Goal: Transaction & Acquisition: Purchase product/service

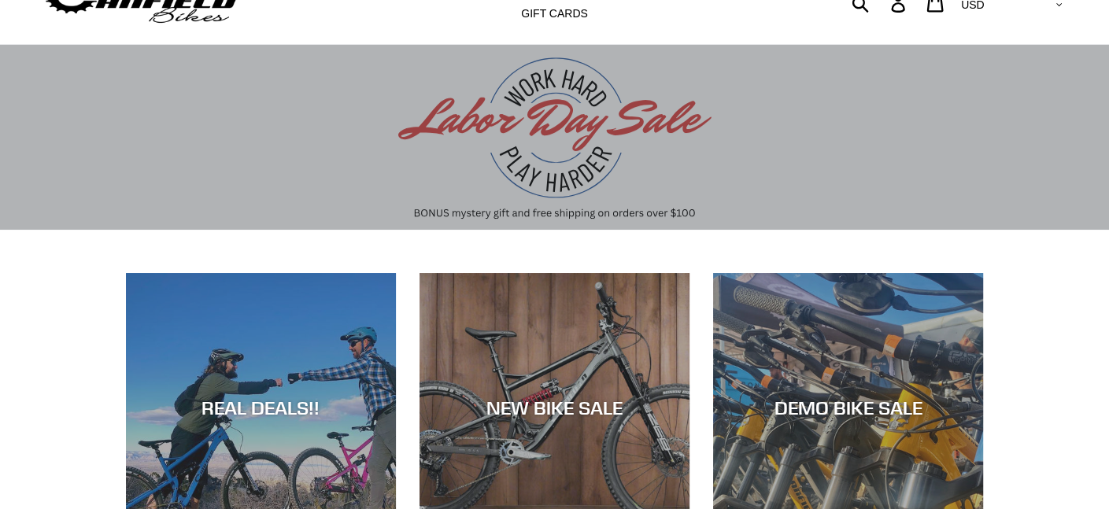
scroll to position [157, 0]
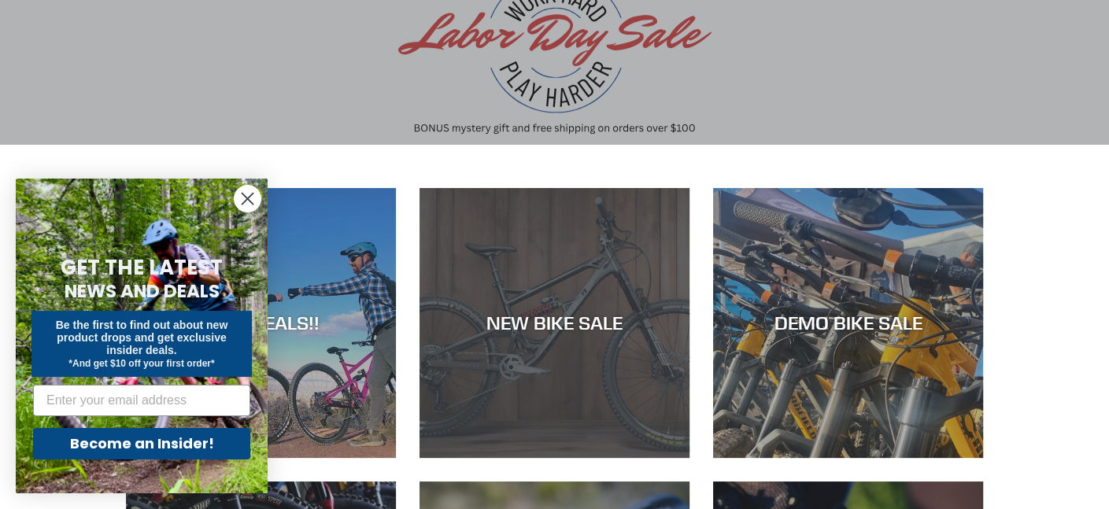
click at [561, 458] on div "NEW BIKE SALE" at bounding box center [554, 458] width 270 height 0
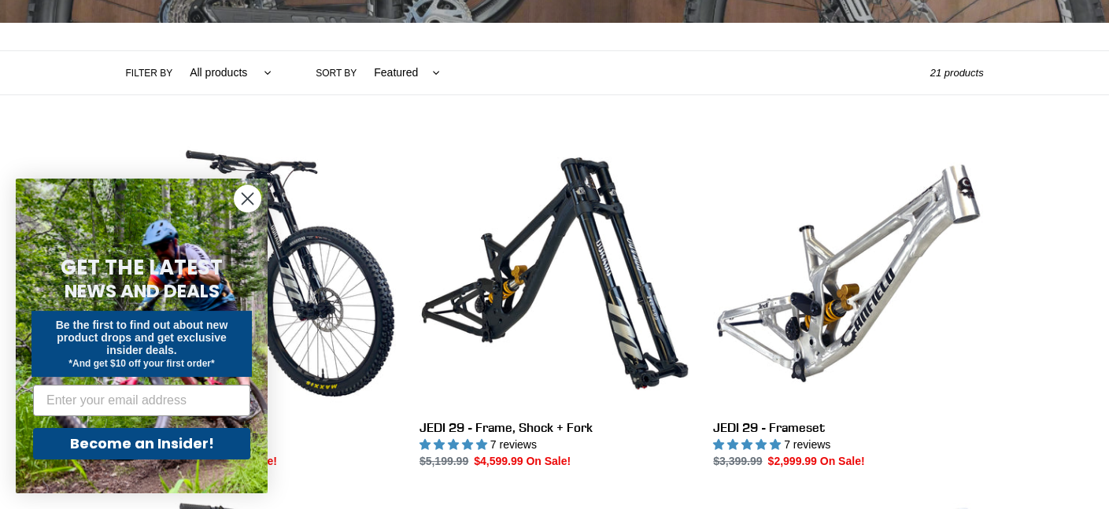
scroll to position [393, 0]
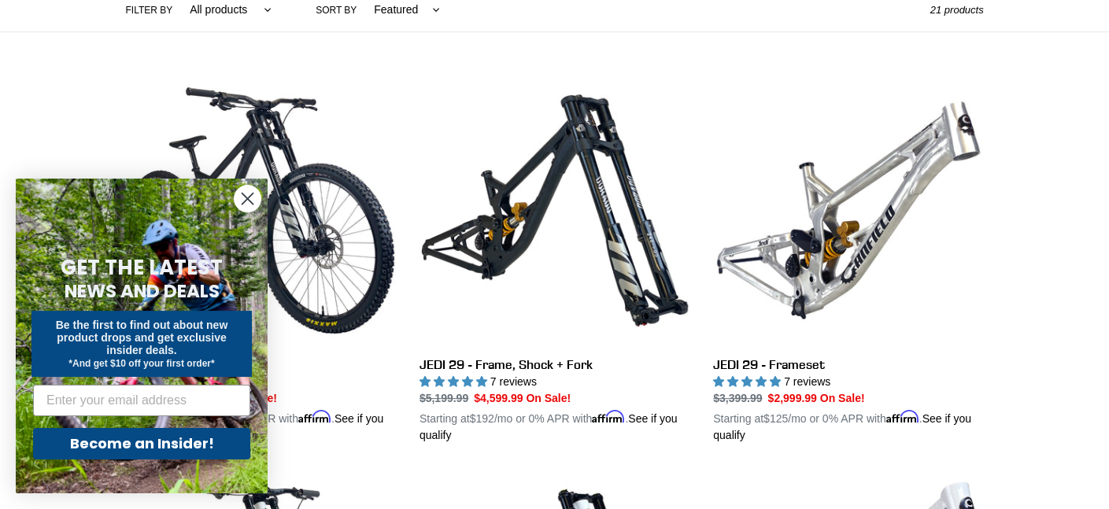
click at [251, 199] on circle "Close dialog" at bounding box center [247, 199] width 26 height 26
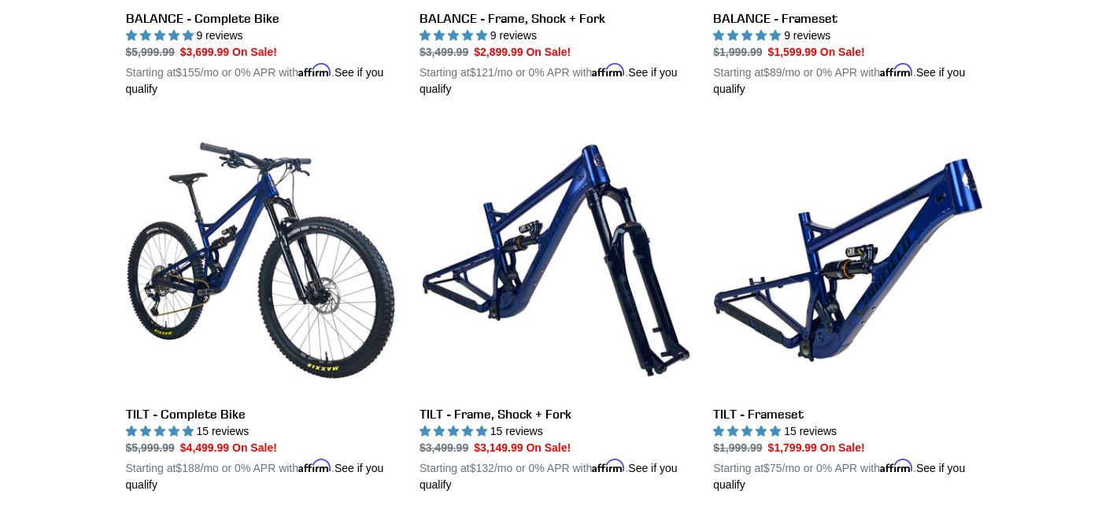
scroll to position [0, 0]
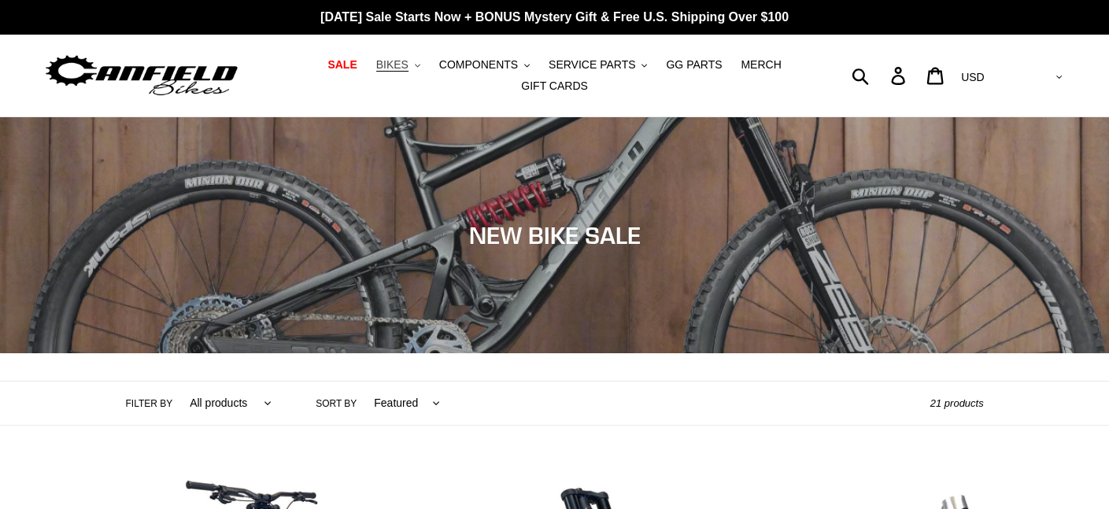
click at [384, 69] on button "BIKES .cls-1{fill:#231f20}" at bounding box center [398, 64] width 60 height 21
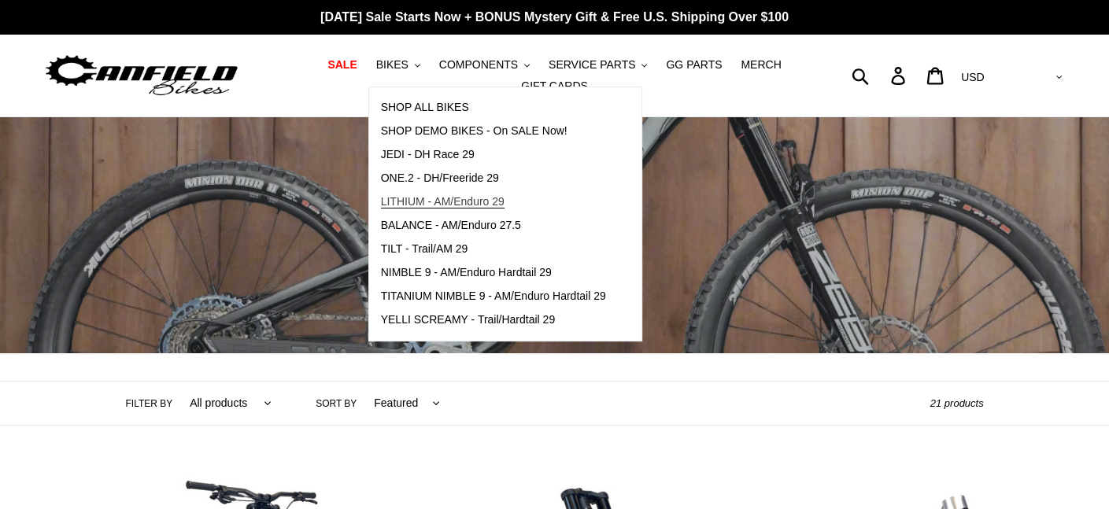
click at [409, 205] on span "LITHIUM - AM/Enduro 29" at bounding box center [443, 201] width 124 height 13
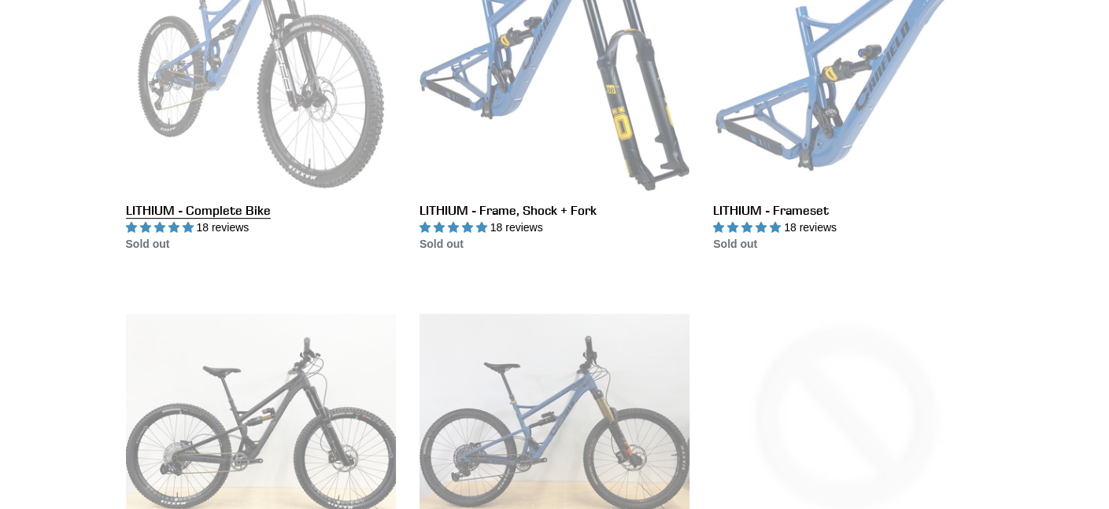
scroll to position [551, 0]
